Goal: Task Accomplishment & Management: Use online tool/utility

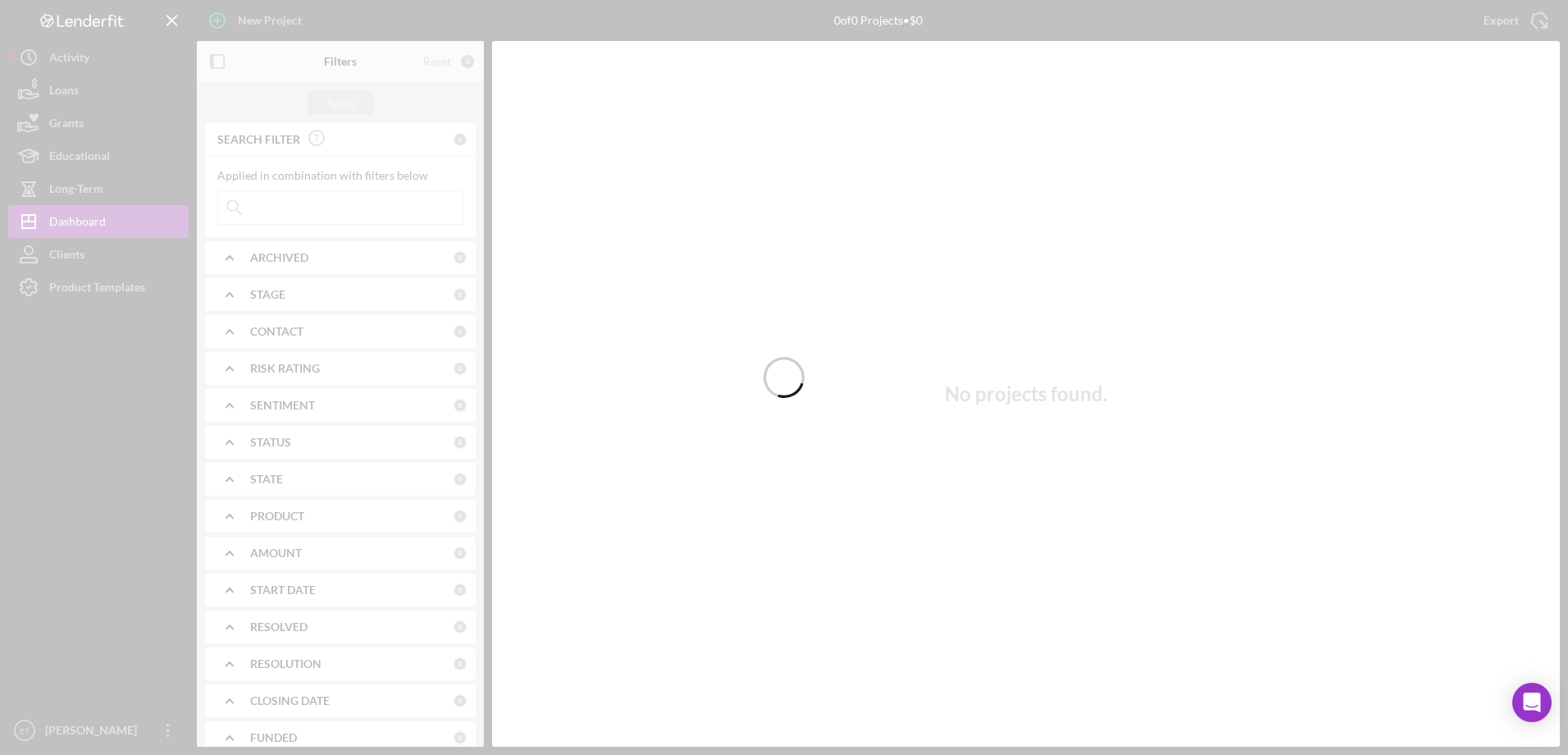
click at [74, 294] on div at bounding box center [784, 377] width 1568 height 755
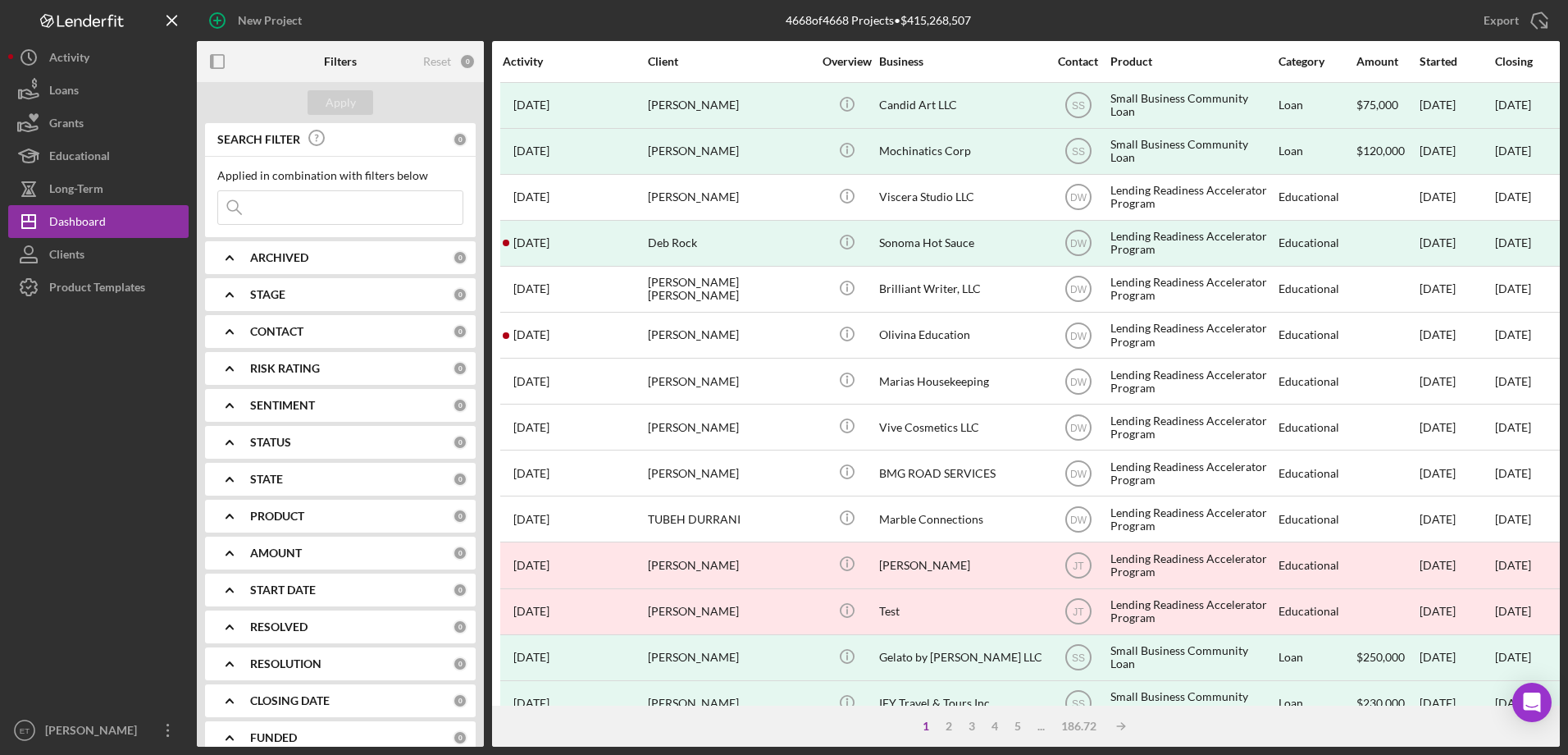
click at [75, 296] on div "Product Templates" at bounding box center [97, 289] width 96 height 37
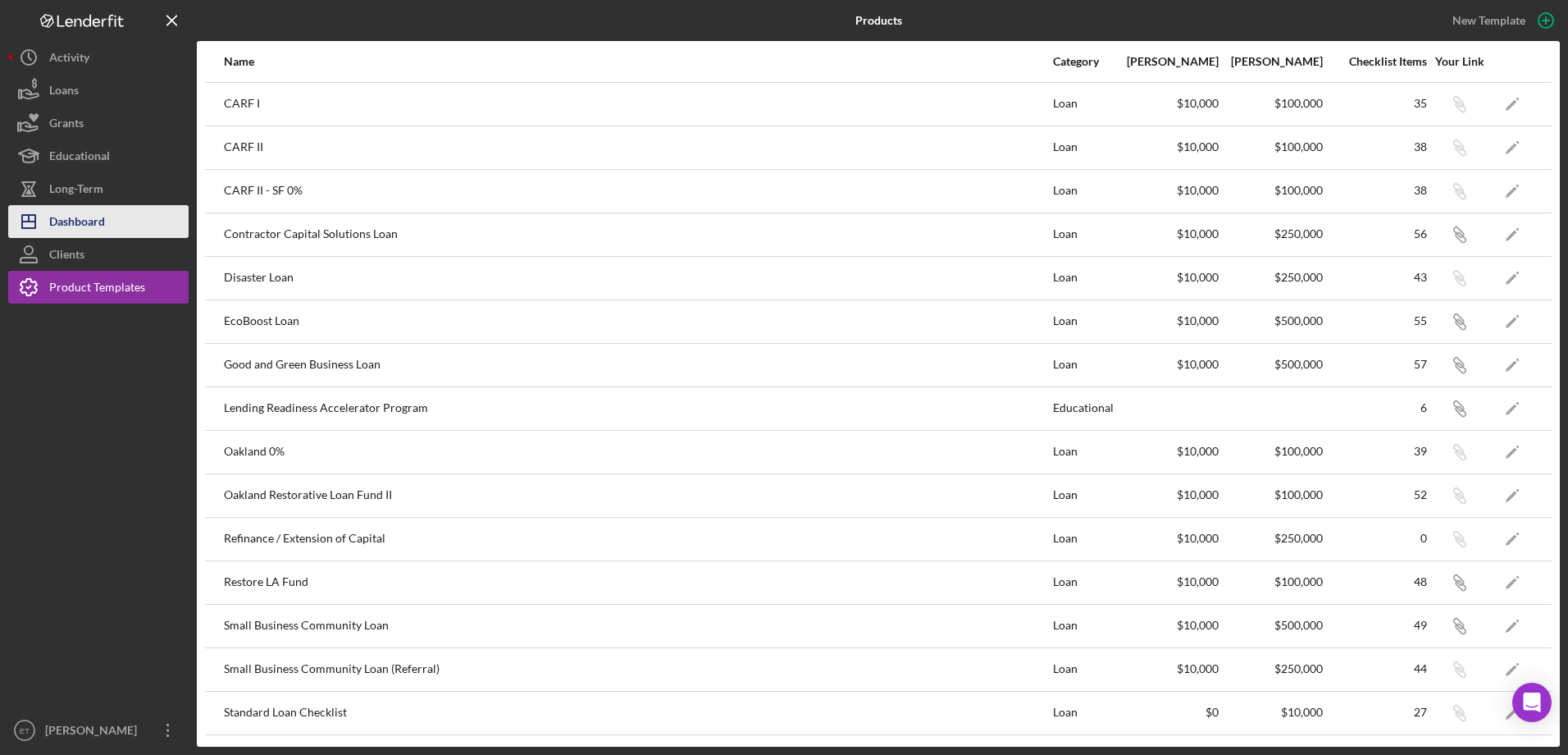
click at [78, 207] on div "Dashboard" at bounding box center [76, 224] width 56 height 37
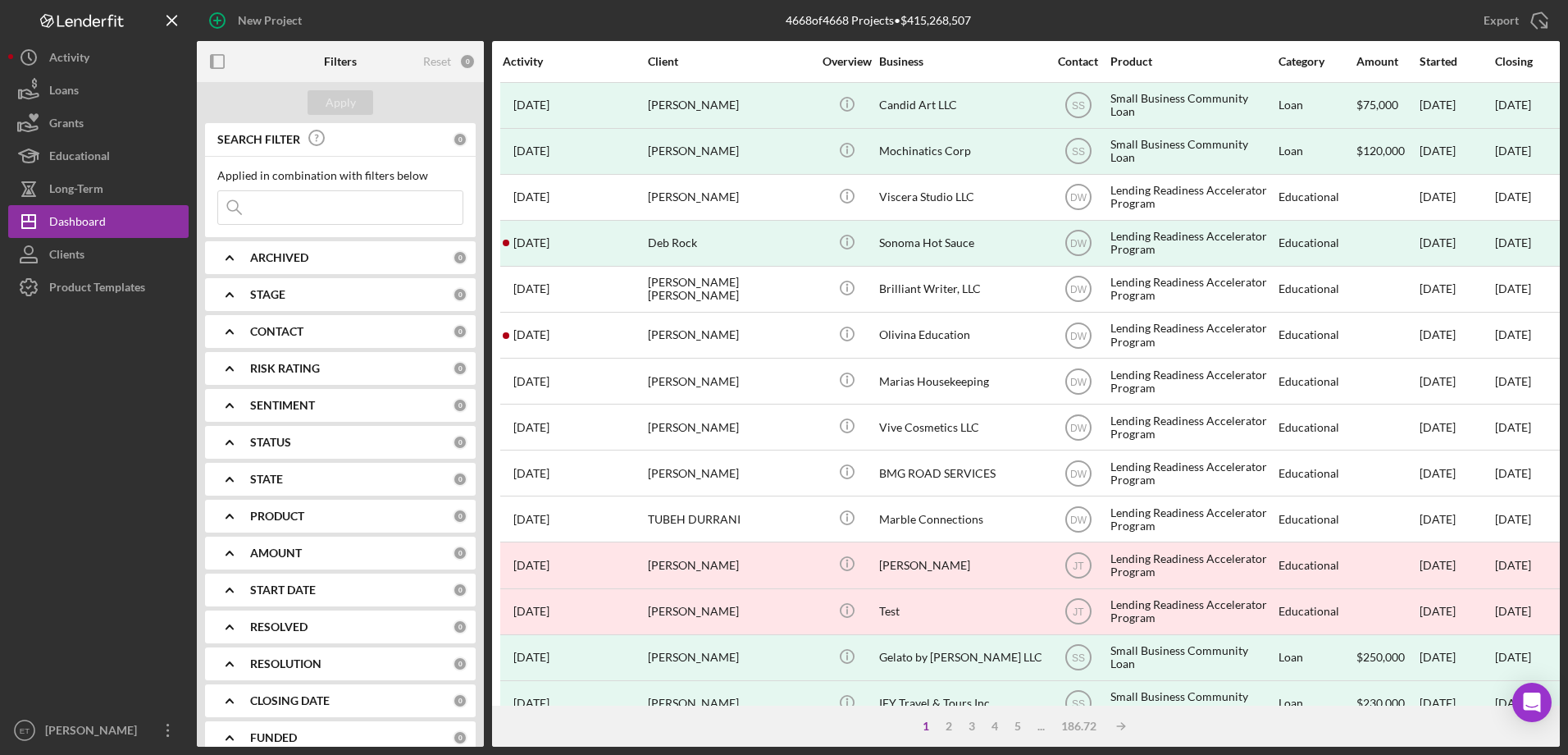
click at [108, 64] on button "Icon/History Activity" at bounding box center [99, 58] width 181 height 33
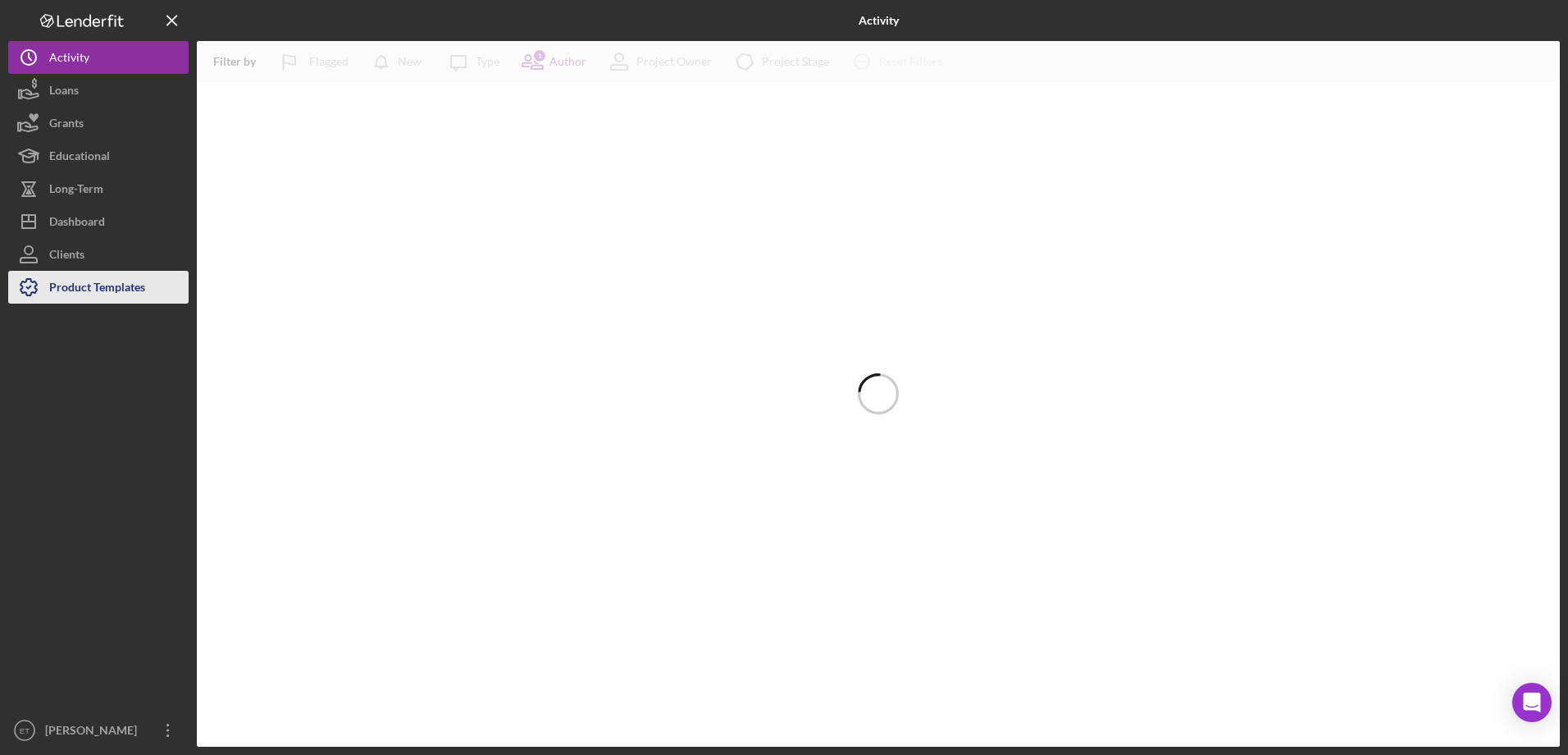
click at [96, 289] on div "Product Templates" at bounding box center [97, 289] width 96 height 37
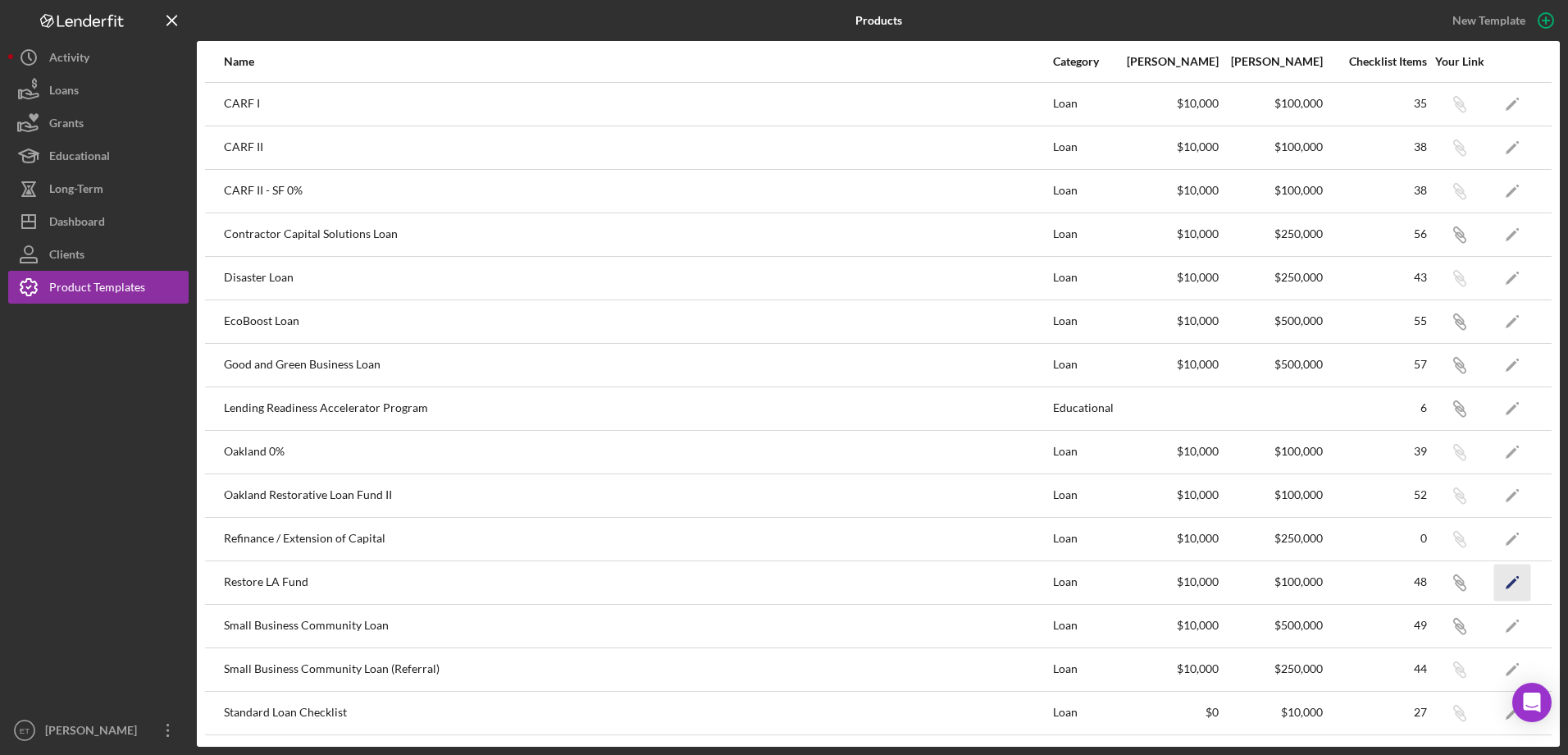
click at [1505, 582] on icon "Icon/Edit" at bounding box center [1513, 583] width 37 height 37
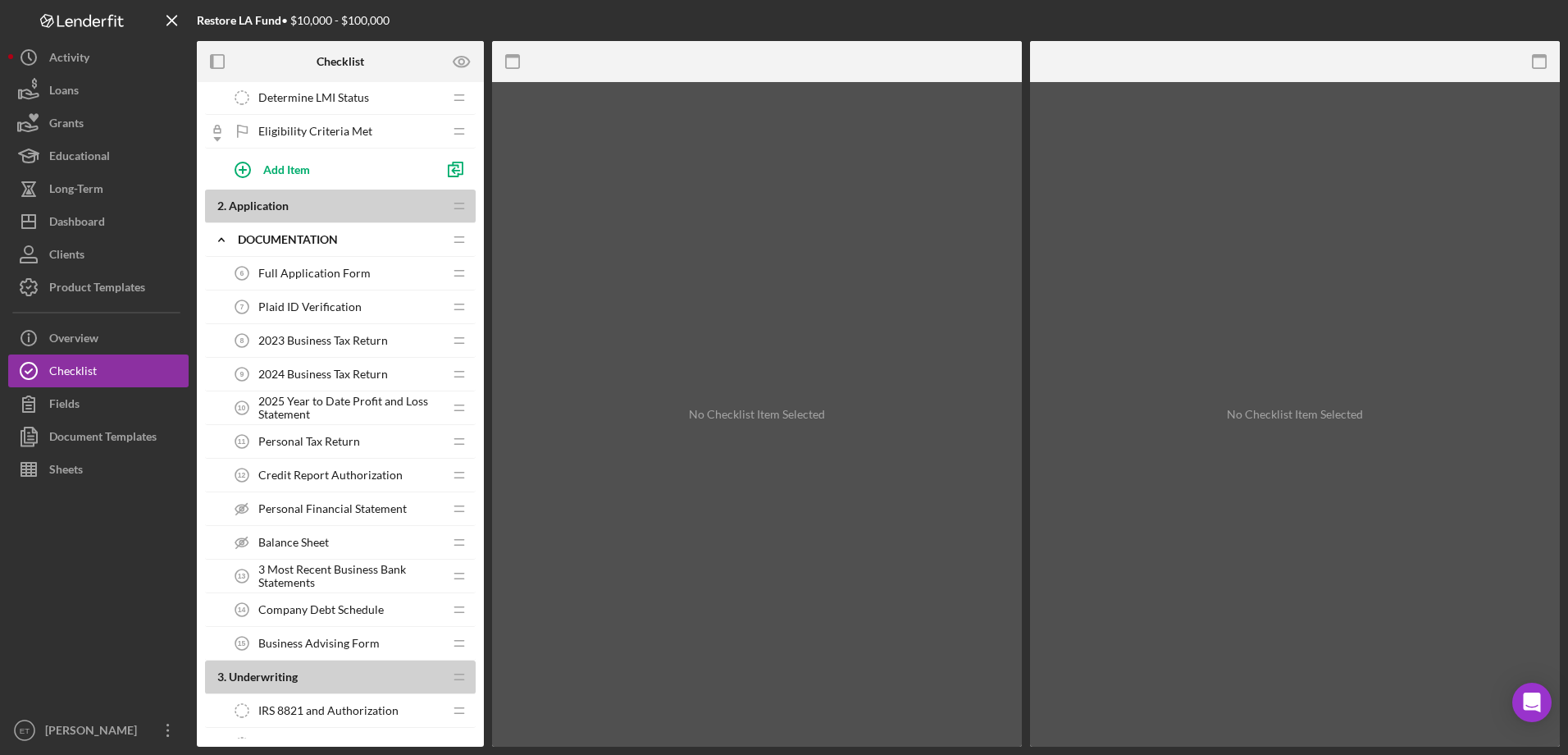
scroll to position [246, 0]
click at [294, 278] on span "Full Application Form" at bounding box center [314, 272] width 112 height 13
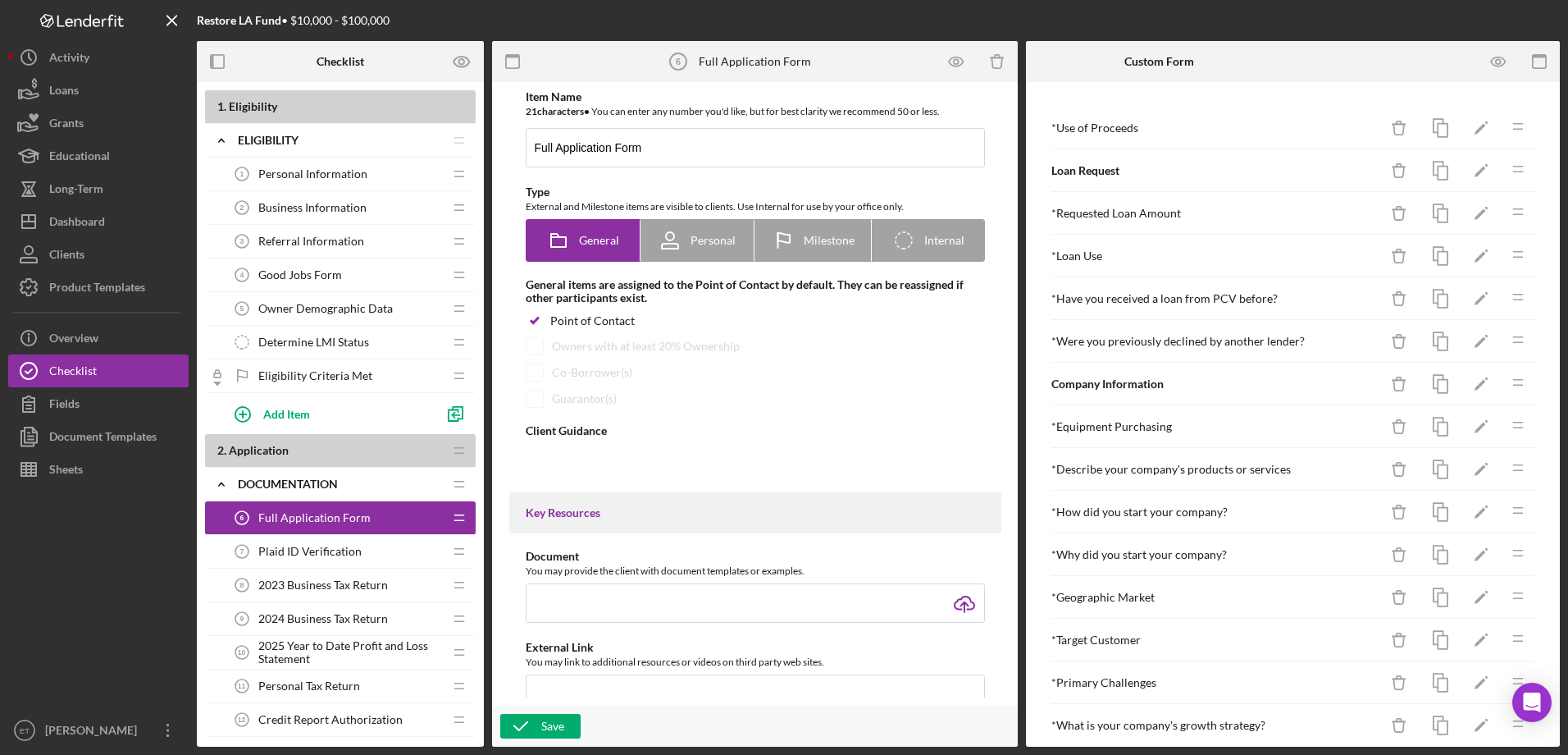
type textarea "<div>Please complete the following form, which will provide more detailed infor…"
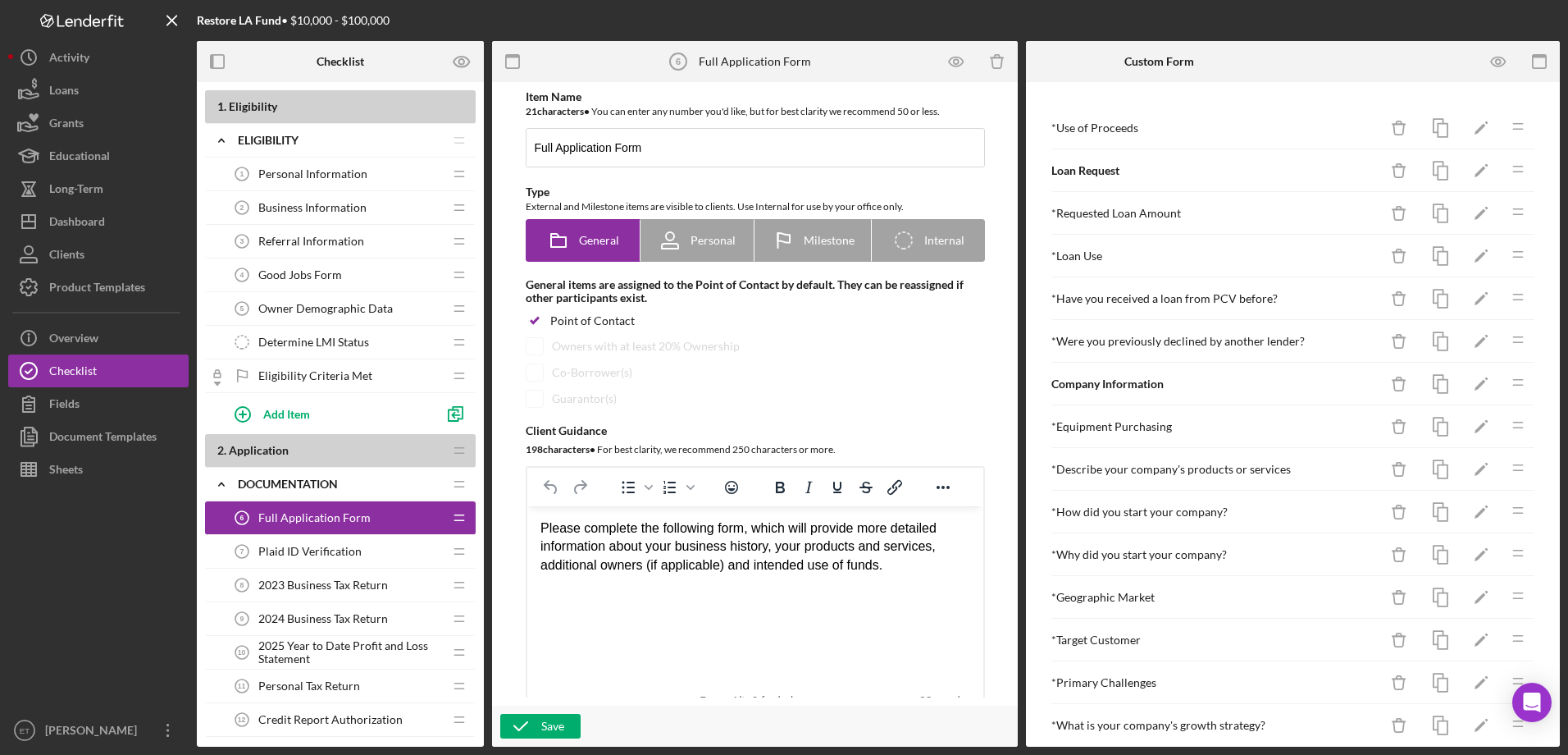
click at [304, 248] on span "Referral Information" at bounding box center [310, 242] width 106 height 13
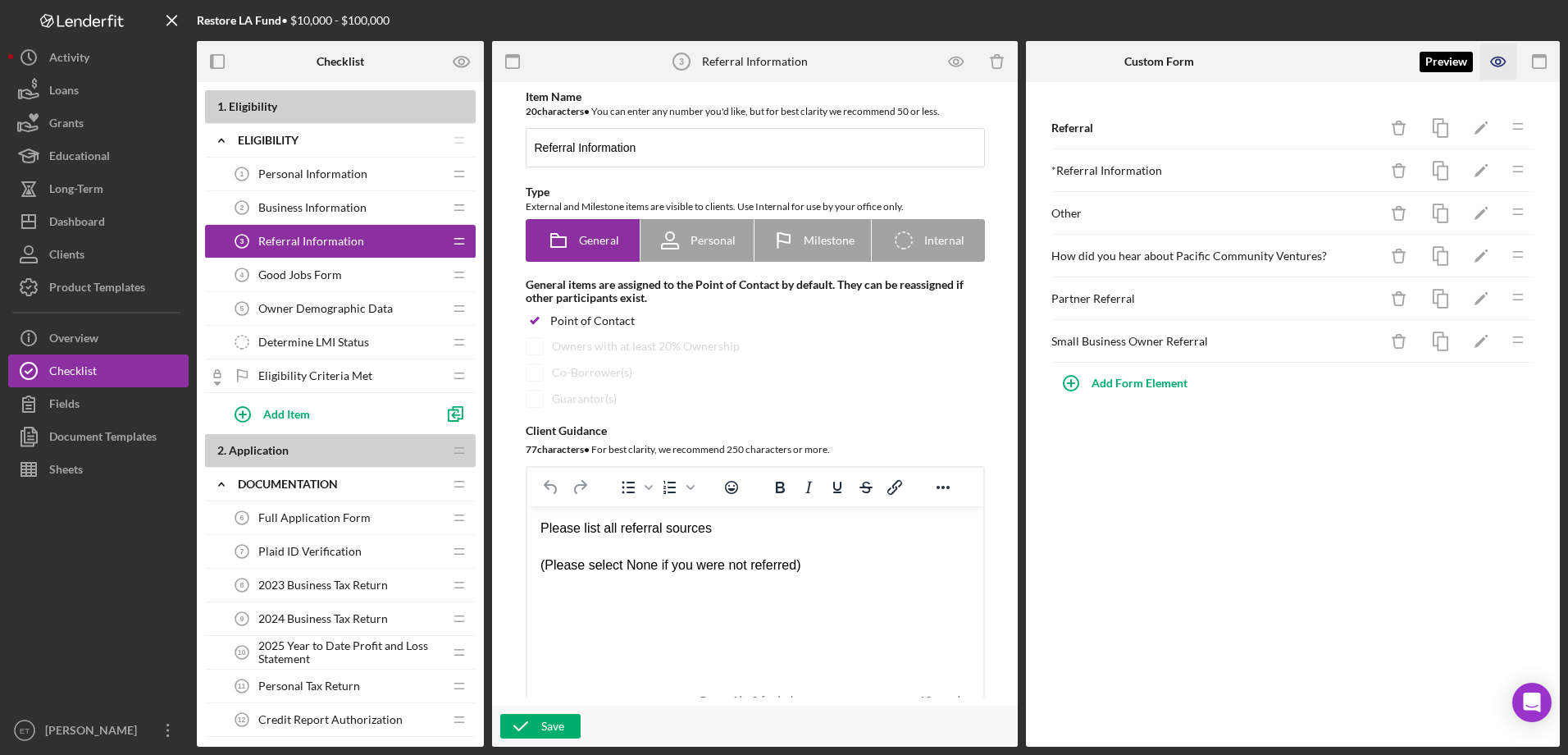
click at [1496, 59] on icon "button" at bounding box center [1499, 62] width 37 height 37
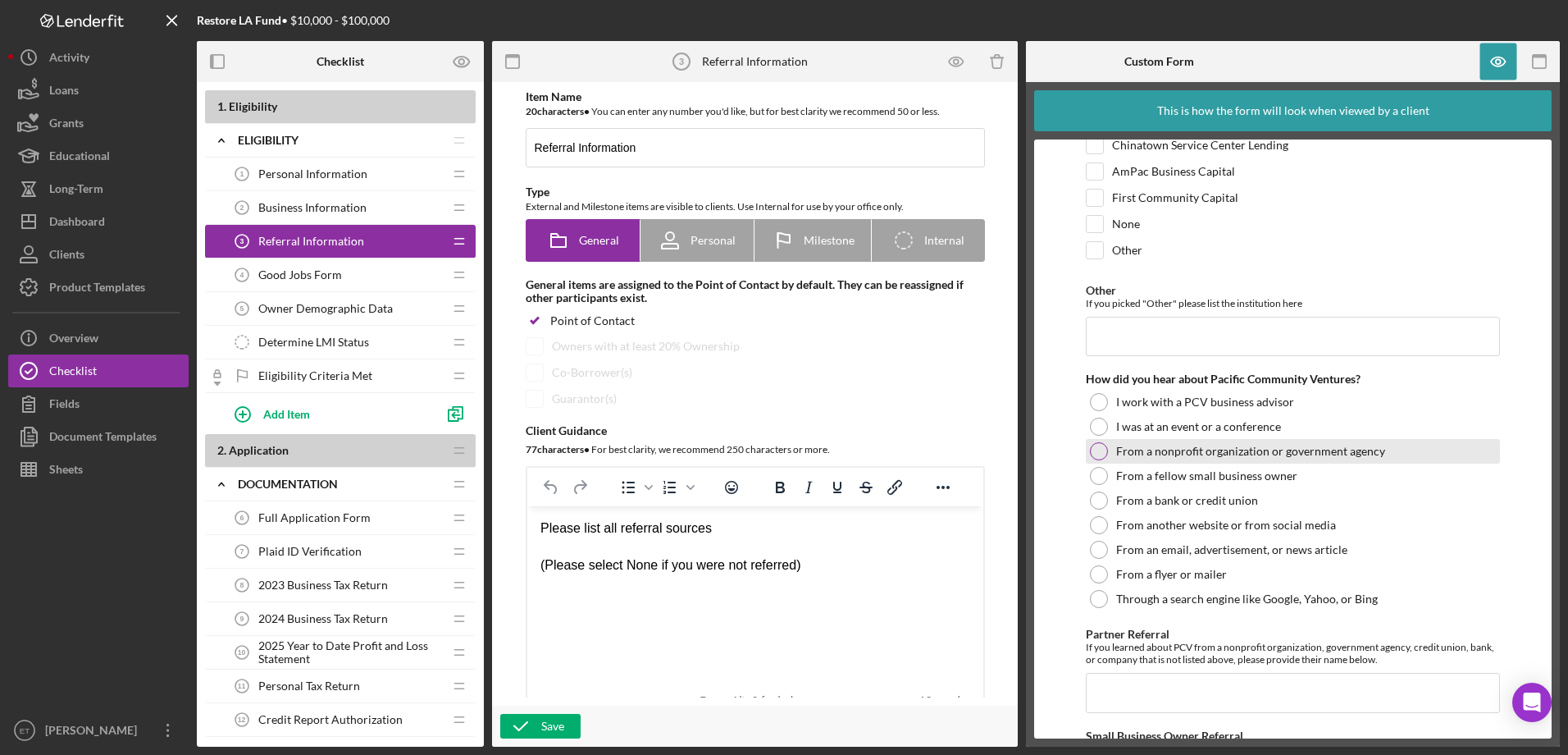
scroll to position [164, 0]
